Goal: Task Accomplishment & Management: Manage account settings

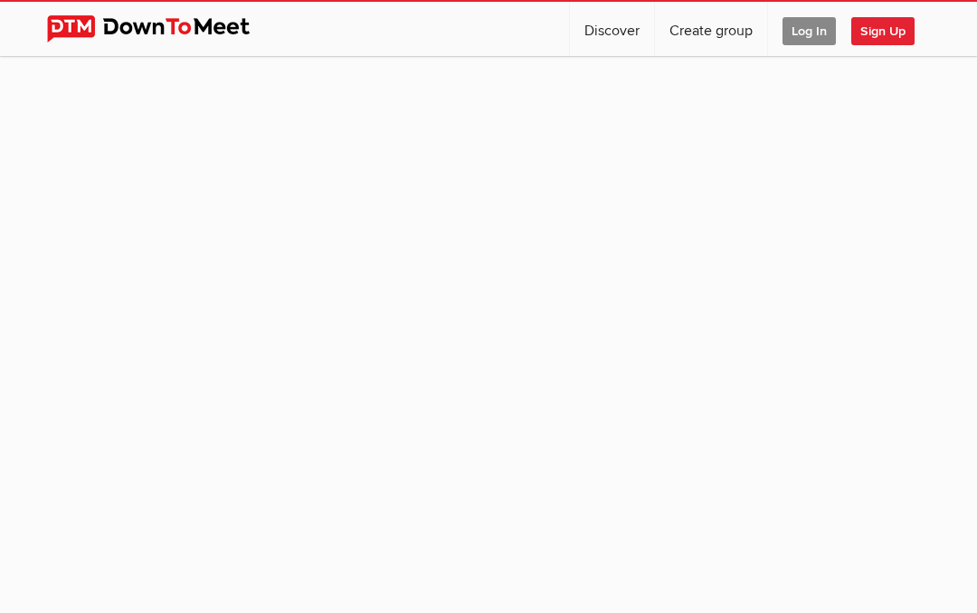
scroll to position [1, 0]
click at [815, 35] on span "Log In" at bounding box center [808, 31] width 53 height 28
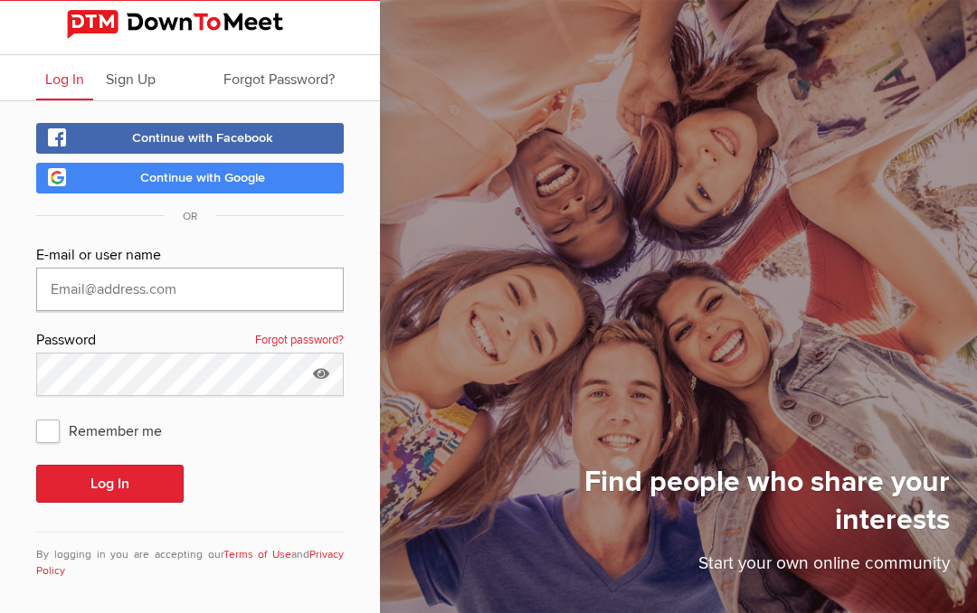
click at [188, 307] on input "text" at bounding box center [189, 289] width 307 height 43
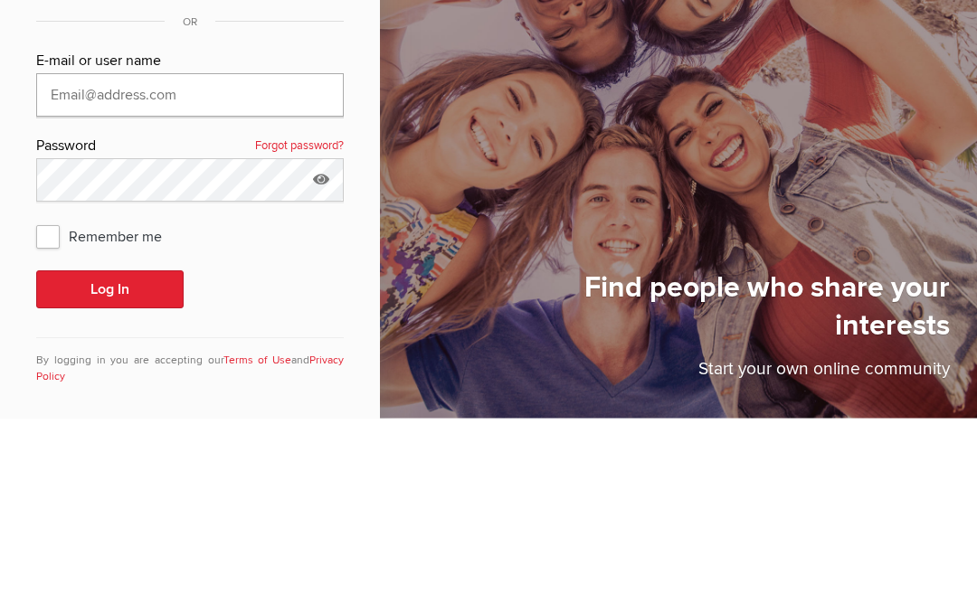
type input "[PERSON_NAME][EMAIL_ADDRESS][PERSON_NAME][DOMAIN_NAME]"
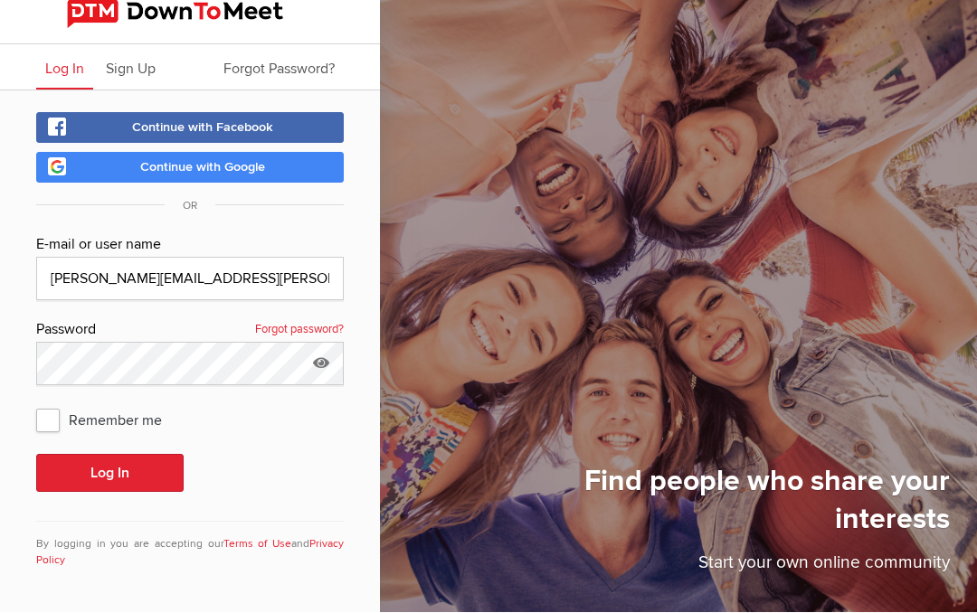
click at [58, 404] on span "Remember me" at bounding box center [108, 420] width 144 height 33
click at [36, 403] on input "Remember me" at bounding box center [35, 403] width 1 height 1
checkbox input "true"
click at [118, 455] on button "Log In" at bounding box center [109, 474] width 147 height 38
